Goal: Task Accomplishment & Management: Complete application form

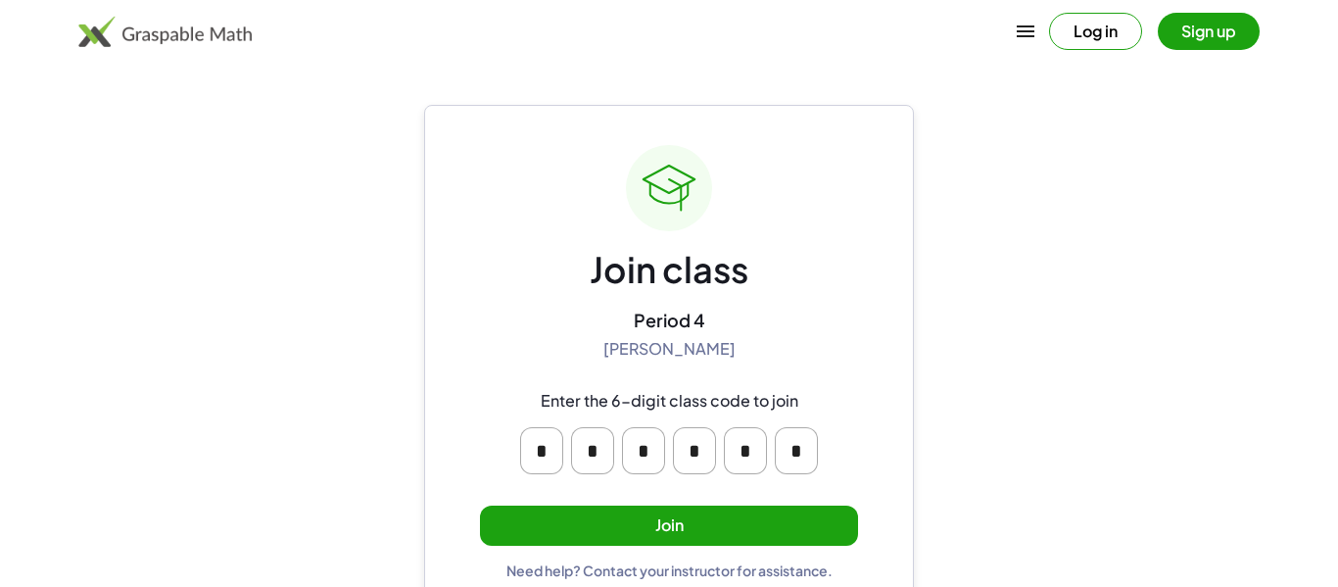
scroll to position [1, 0]
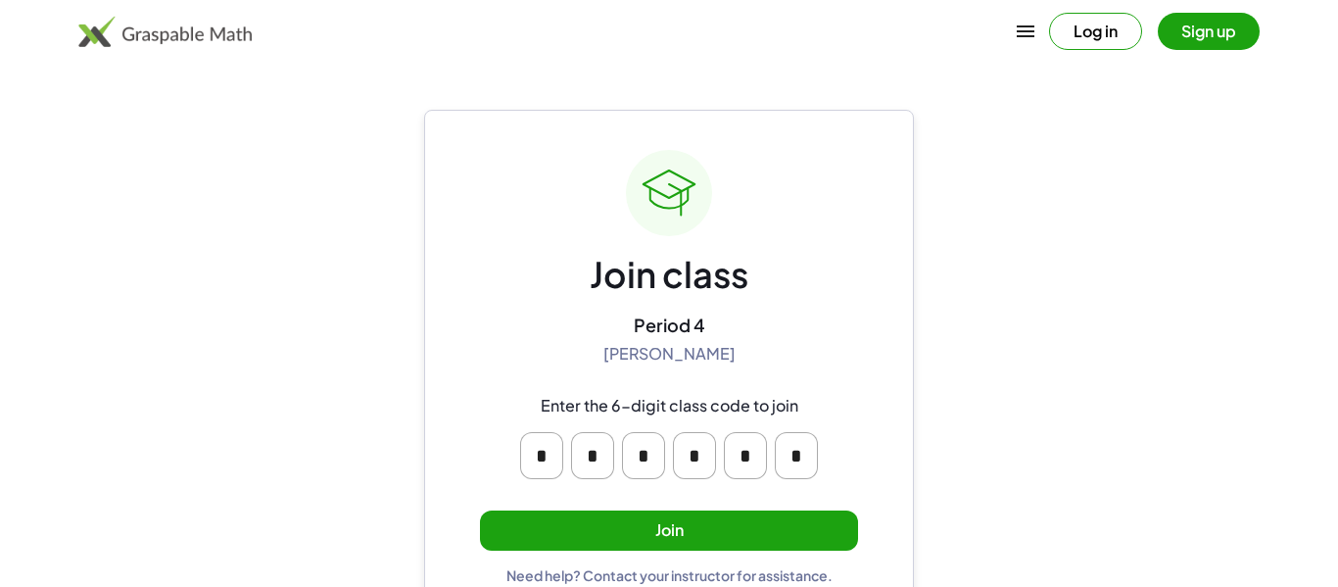
click at [658, 534] on button "Join" at bounding box center [669, 530] width 378 height 40
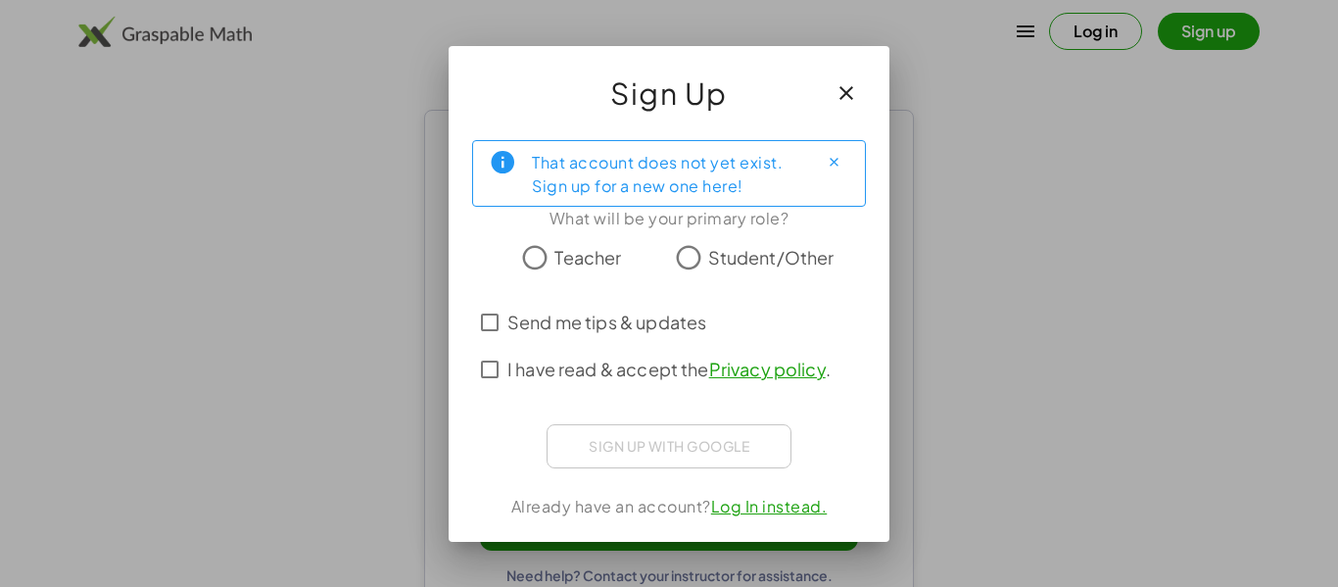
click at [774, 500] on link "Log In instead." at bounding box center [769, 506] width 117 height 21
click at [846, 96] on icon "button" at bounding box center [847, 93] width 24 height 24
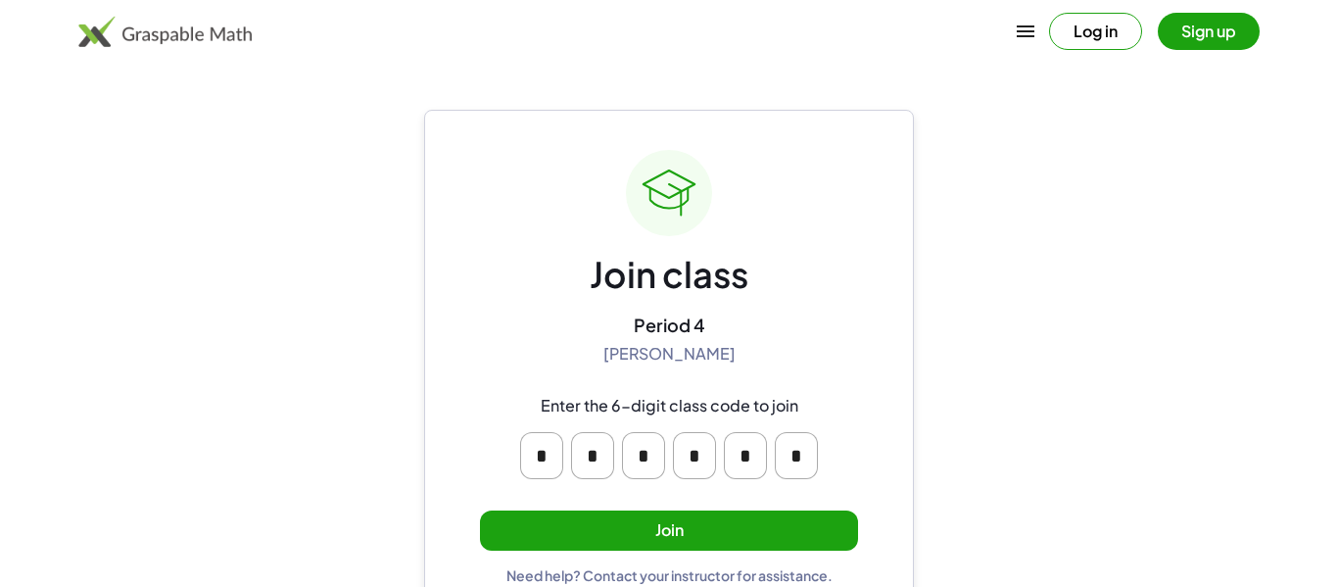
scroll to position [37, 0]
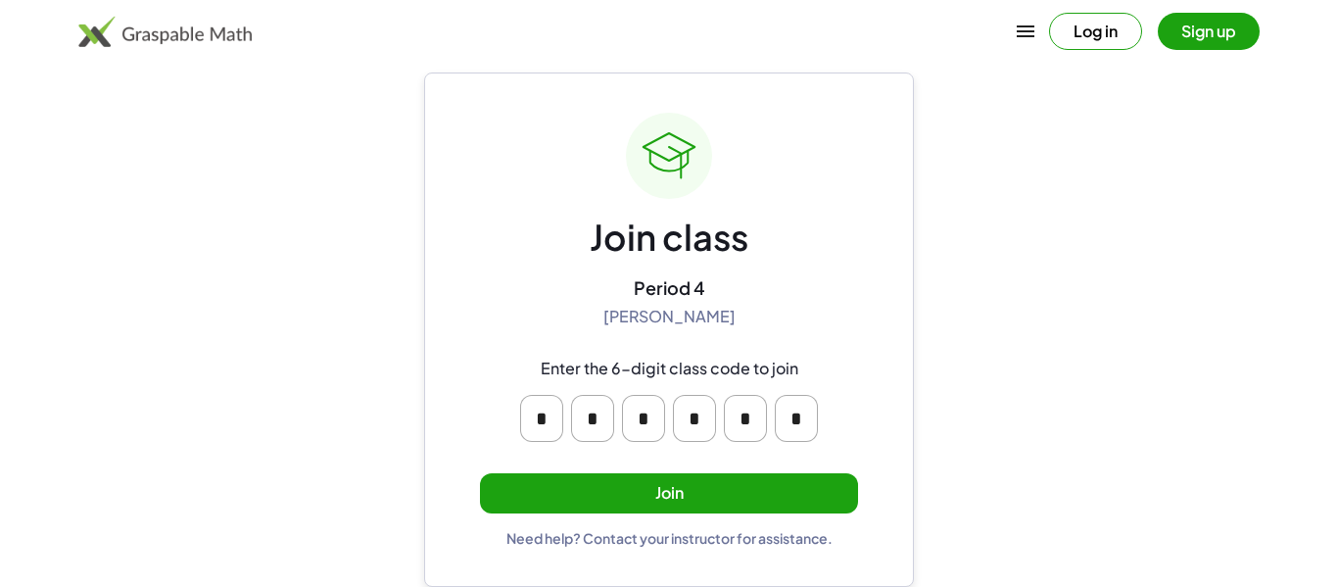
click at [752, 499] on button "Join" at bounding box center [669, 493] width 378 height 40
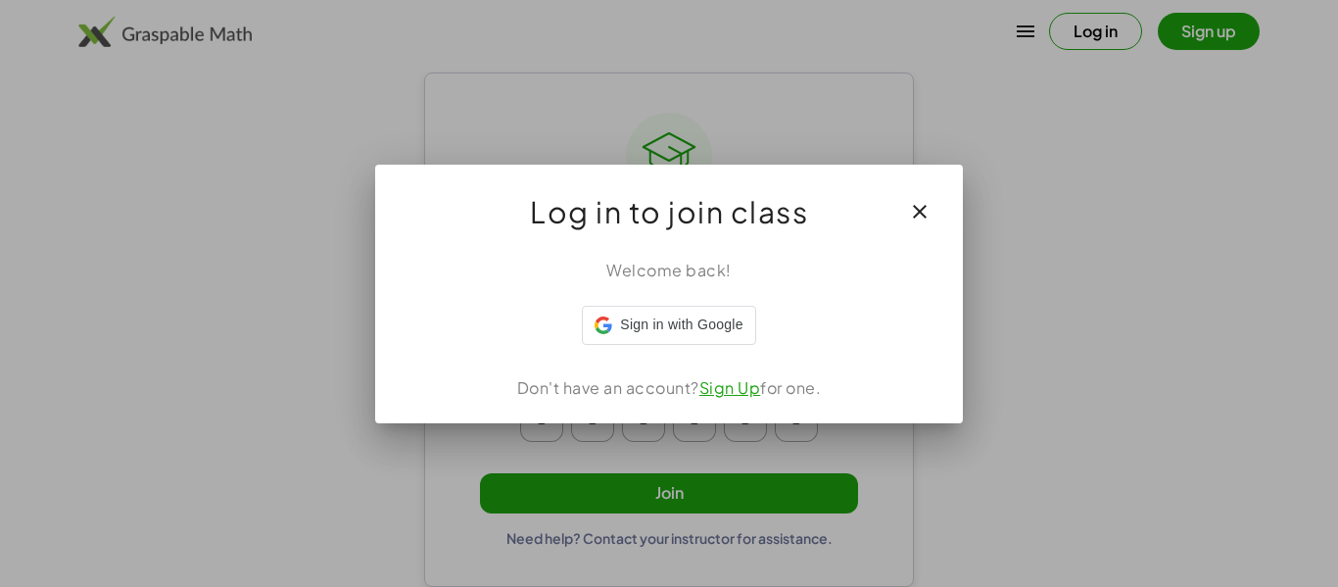
scroll to position [0, 0]
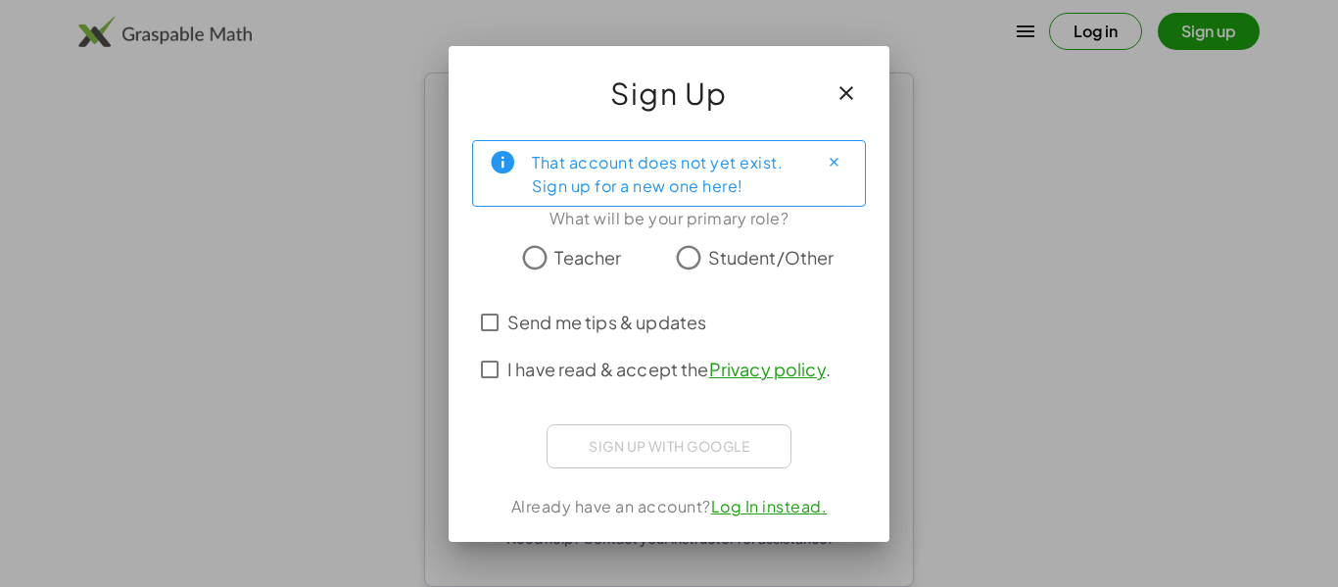
click at [722, 187] on div "That account does not yet exist. Sign up for a new one here!" at bounding box center [667, 173] width 270 height 49
click at [839, 97] on icon "button" at bounding box center [847, 93] width 24 height 24
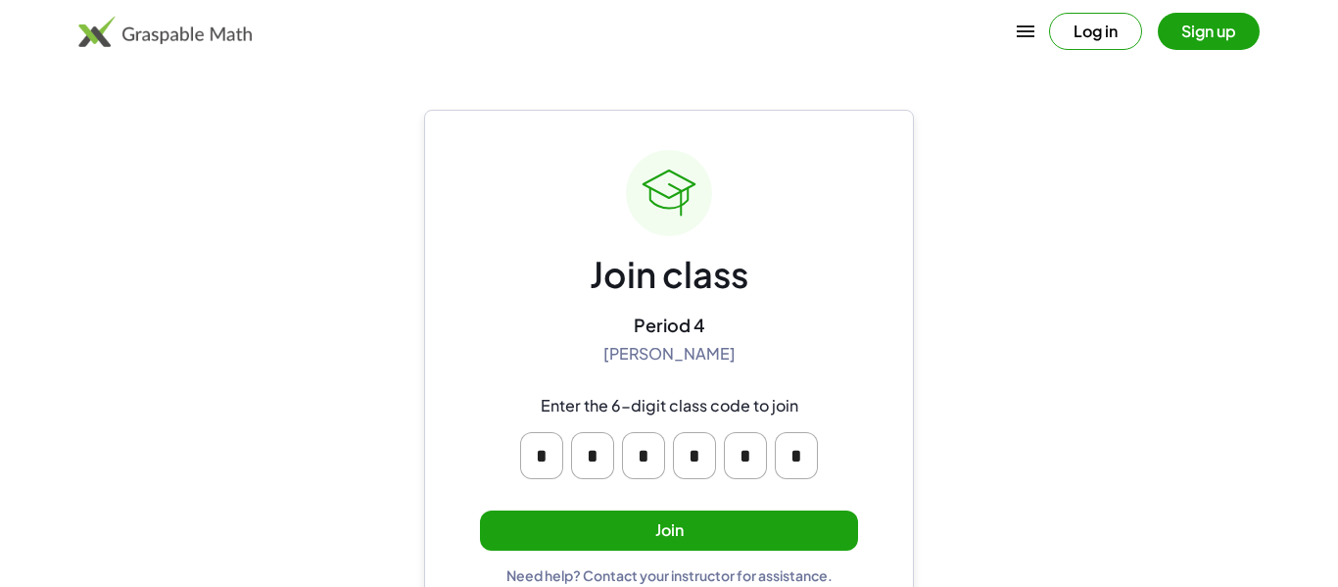
scroll to position [37, 0]
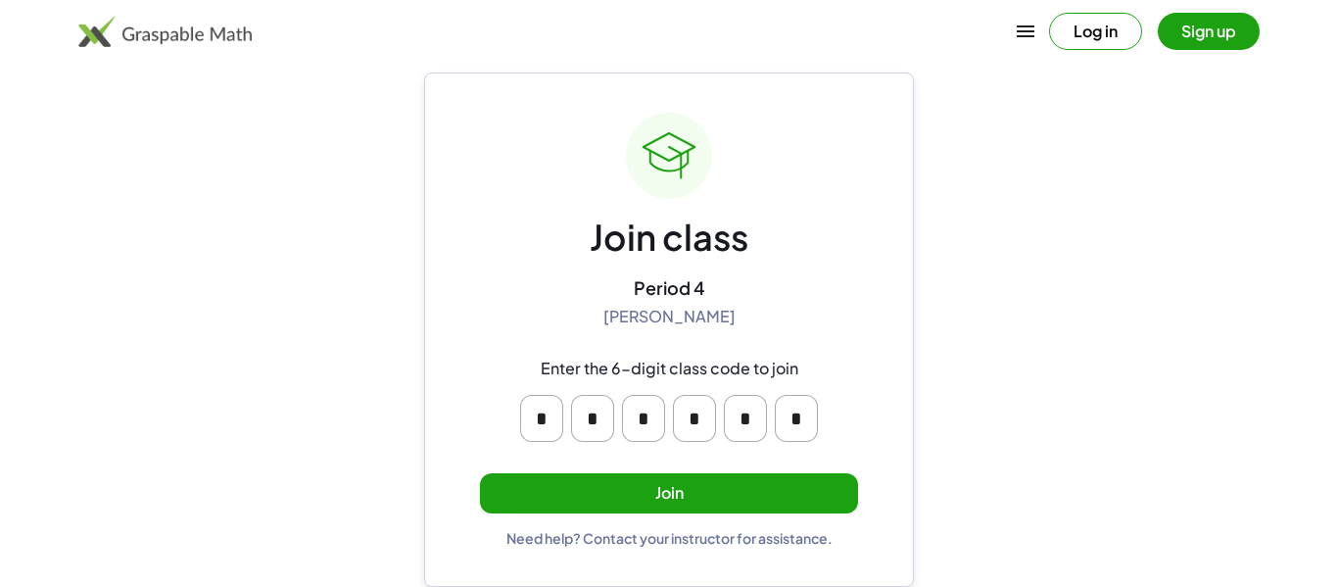
click at [660, 427] on input "*" at bounding box center [643, 418] width 43 height 47
type input "*"
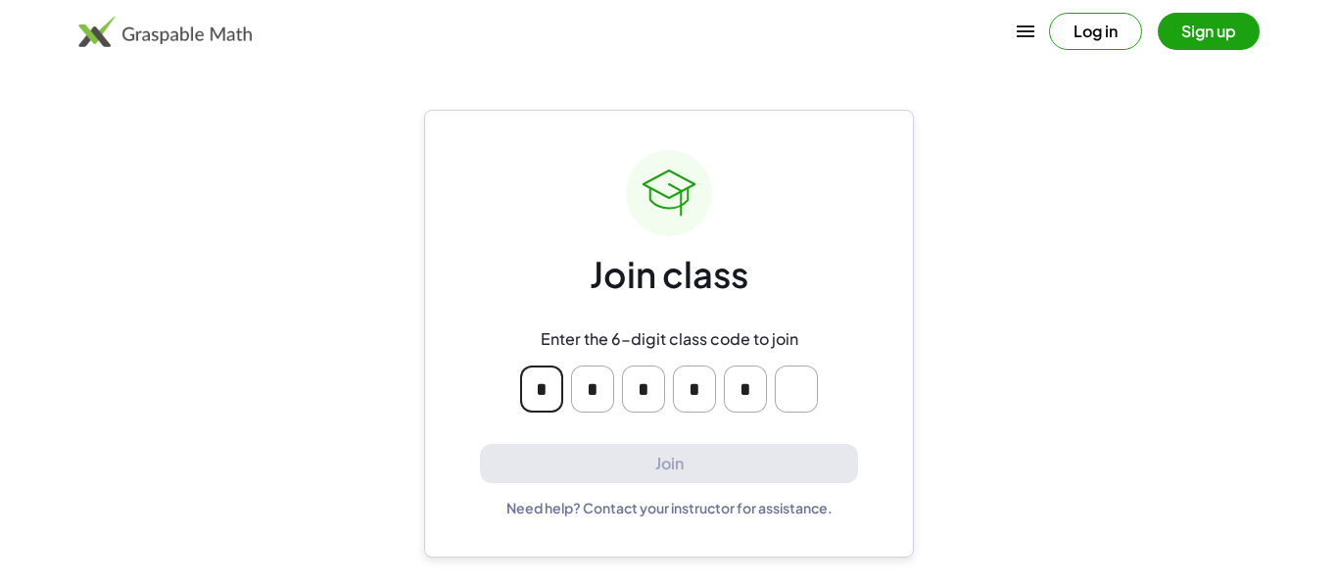
scroll to position [0, 0]
type input "*"
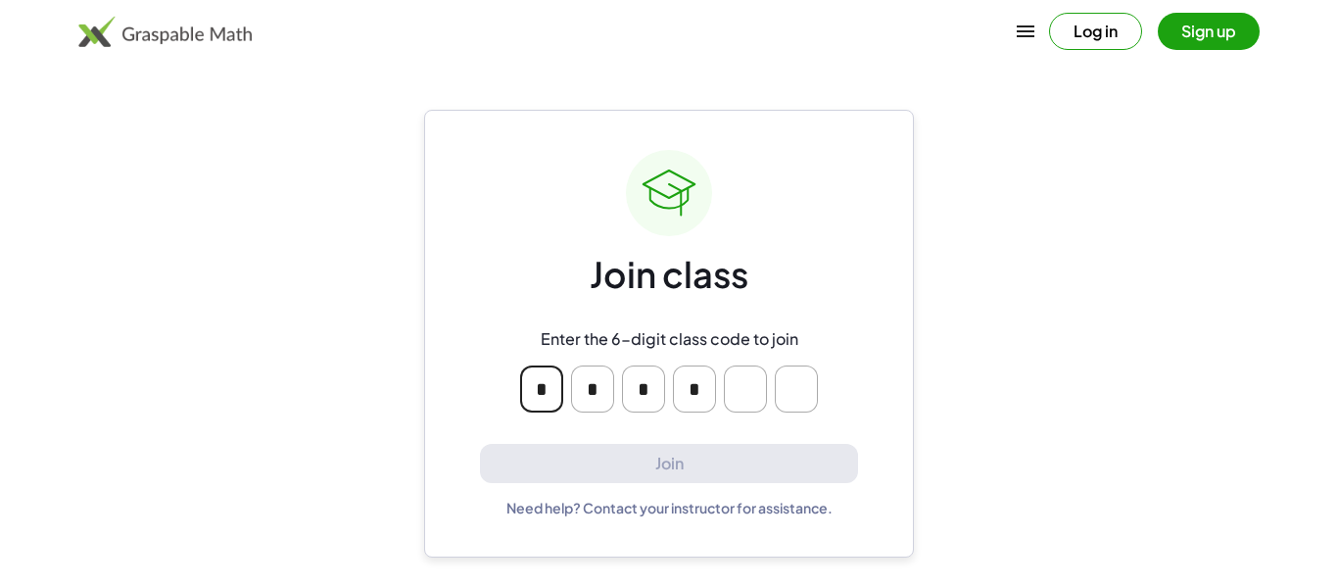
type input "*"
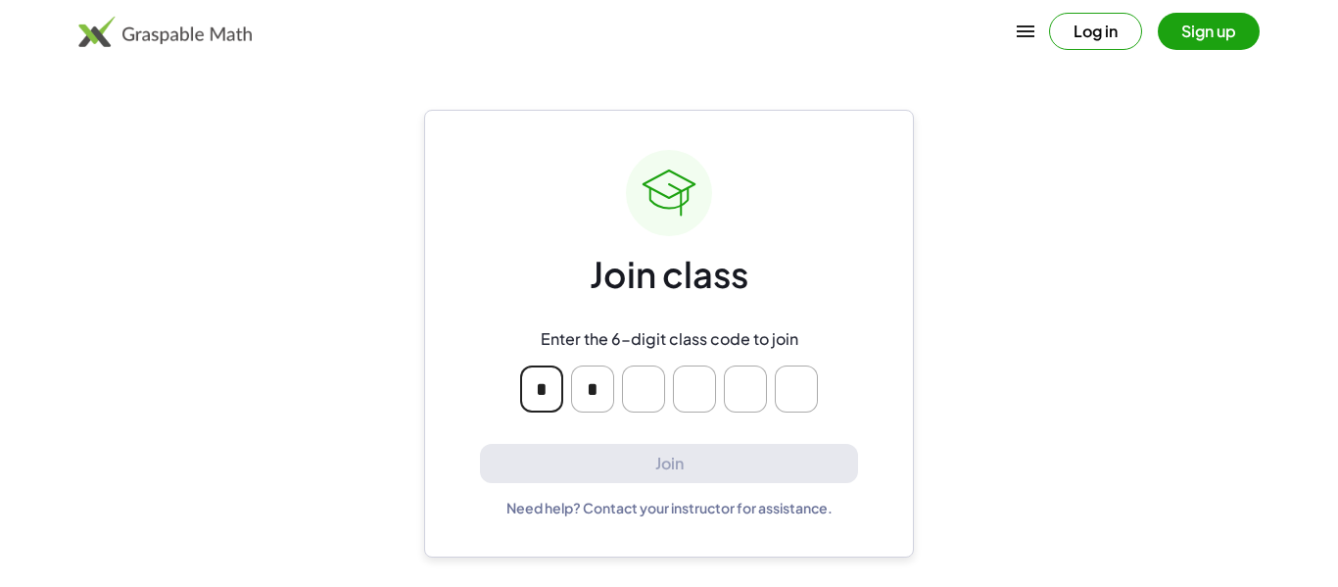
type input "*"
